Goal: Task Accomplishment & Management: Complete application form

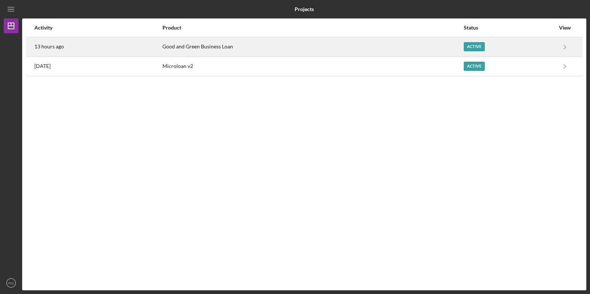
click at [525, 43] on div "Active" at bounding box center [508, 47] width 91 height 18
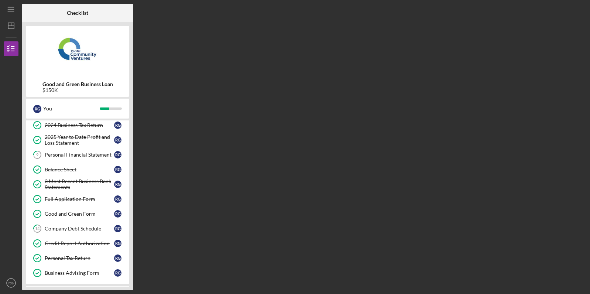
scroll to position [94, 0]
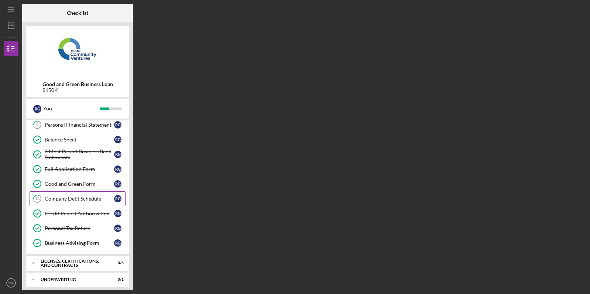
click at [75, 201] on div "Company Debt Schedule" at bounding box center [79, 199] width 69 height 6
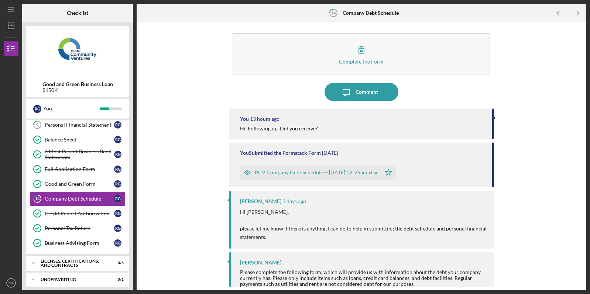
scroll to position [4, 0]
click at [10, 28] on icon "Icon/Dashboard" at bounding box center [11, 26] width 18 height 18
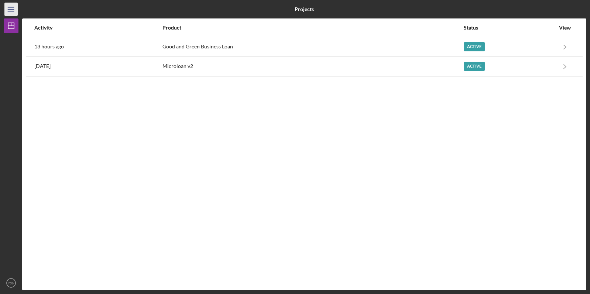
click at [14, 12] on icon "Icon/Menu" at bounding box center [11, 9] width 17 height 17
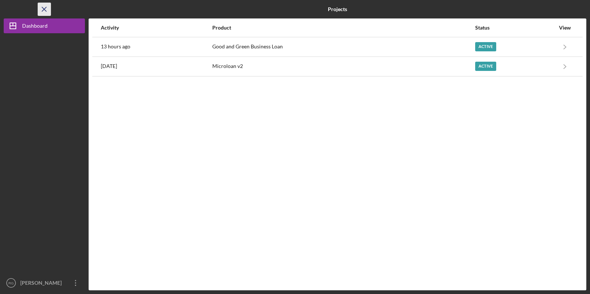
click at [45, 10] on line "button" at bounding box center [44, 9] width 4 height 4
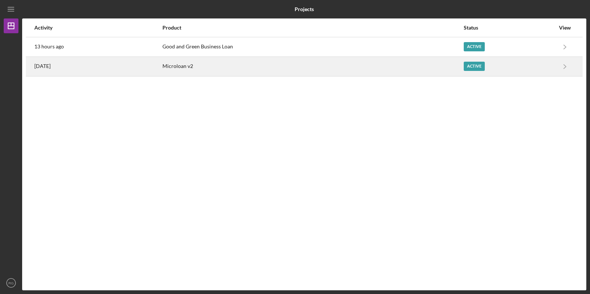
click at [394, 73] on div "Microloan v2" at bounding box center [312, 66] width 300 height 18
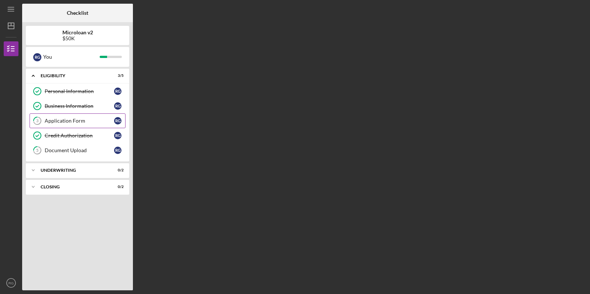
click at [90, 120] on div "Application Form" at bounding box center [79, 121] width 69 height 6
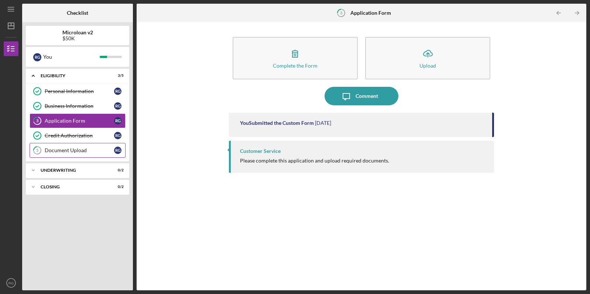
click at [89, 157] on div "Personal Information Personal Information R G Business Information Business Inf…" at bounding box center [77, 122] width 103 height 77
click at [92, 152] on div "Document Upload" at bounding box center [79, 150] width 69 height 6
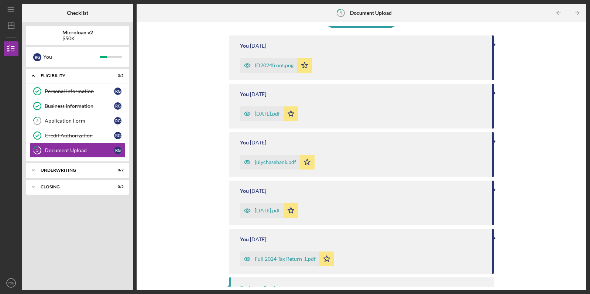
scroll to position [95, 0]
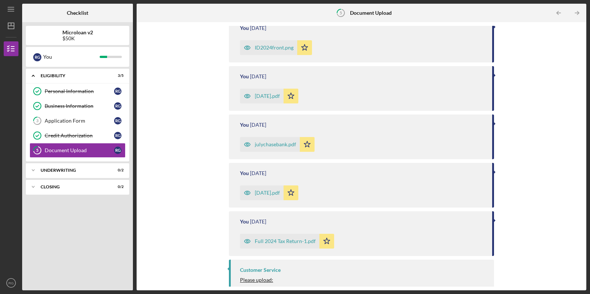
click at [296, 99] on icon "Icon/Star" at bounding box center [290, 96] width 15 height 15
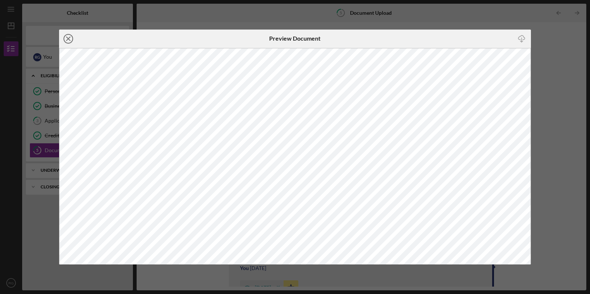
click at [66, 38] on icon "Icon/Close" at bounding box center [68, 39] width 18 height 18
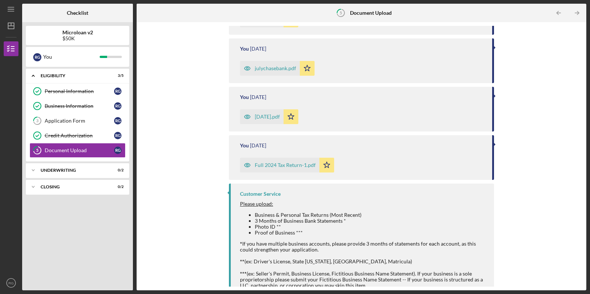
scroll to position [170, 0]
click at [98, 177] on div "Icon/Expander Underwriting 0 / 2" at bounding box center [77, 170] width 103 height 15
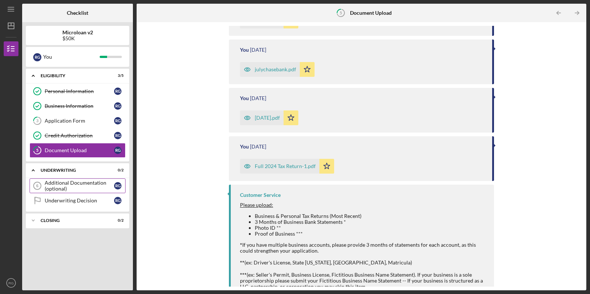
click at [94, 186] on div "Additional Documentation (optional)" at bounding box center [79, 186] width 69 height 12
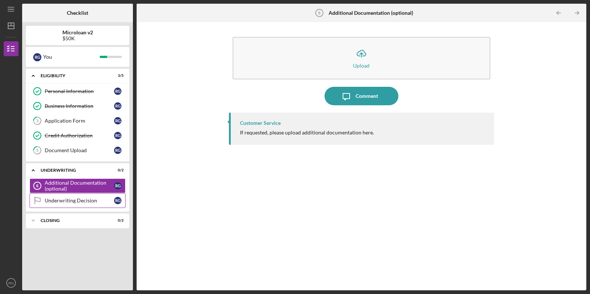
click at [92, 197] on div "Underwriting Decision" at bounding box center [79, 200] width 69 height 6
